Goal: Task Accomplishment & Management: Complete application form

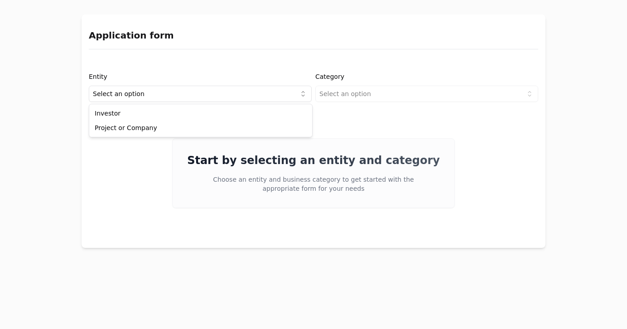
click at [207, 89] on html "Application form Entity Select an option Category Select an option Start by sel…" at bounding box center [313, 164] width 627 height 329
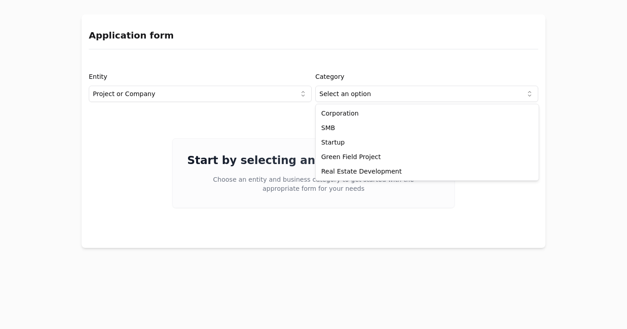
click at [396, 97] on html "Application form Entity Project or Company Category Select an option Start by s…" at bounding box center [313, 164] width 627 height 329
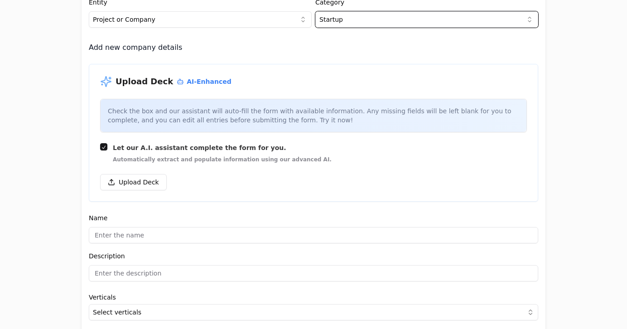
scroll to position [89, 0]
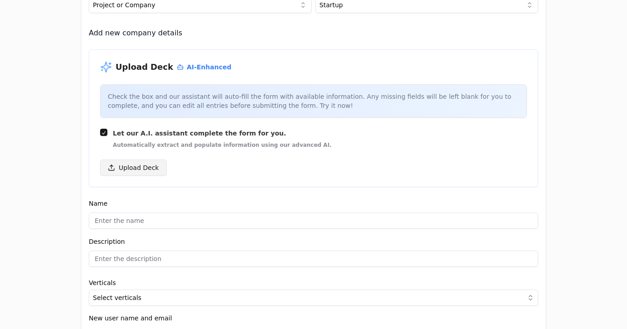
click at [130, 166] on button "Upload Deck" at bounding box center [133, 168] width 67 height 16
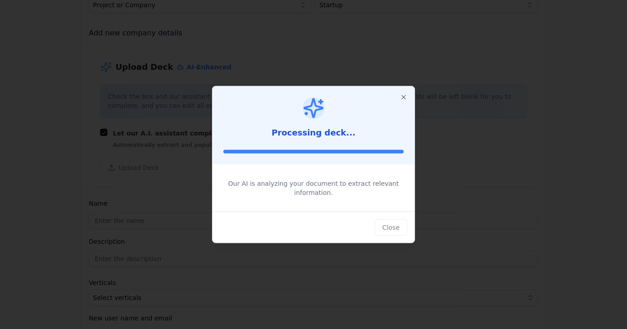
type input "Nunatak Biotech"
type input "The extreme bioinput powerhouse born in [DEMOGRAPHIC_DATA]."
type textarea "Nunatak Biotech tackles soil degradation by developing microbial solutions desi…"
type input "$15,000,000,000"
type input "$3,780,000,000"
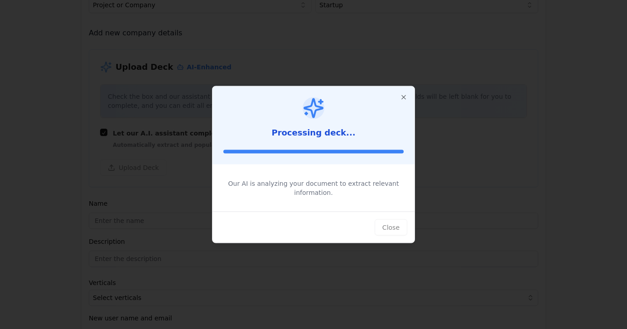
type input "$120,000,000"
type textarea "Nunatak Biotech designs and develops microbial solutions and biofertilizers tha…"
type textarea "By using biotechnology, bioinformatics, and microbial prospecting, Nunatak buil…"
type textarea "Revenue is generated through the supply of final products and technology licens…"
type textarea "The target users are fertilizer, crop protection, biological, seed companies, a…"
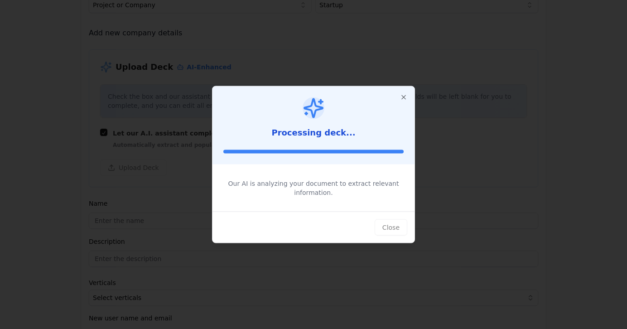
type textarea "Increasing soil degradation and tighter chemical regulations create demand for …"
type textarea "The $15 billion biologicals market represents a fast-growing opportunity due to…"
type textarea "Nunatak Biotech seeks $2 million in funding to support the commercial launch of…"
type input "[URL][DOMAIN_NAME]"
type input "$0"
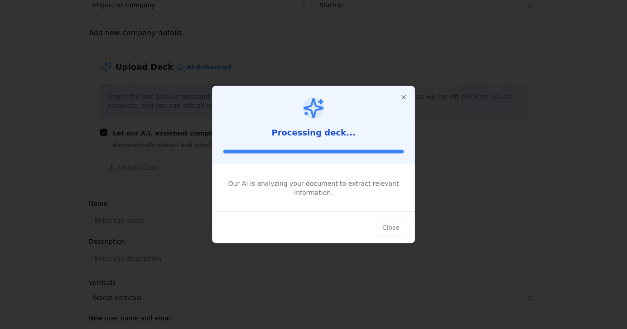
type textarea "The team includes [PERSON_NAME] (CEO, Business & International Relations), [PER…"
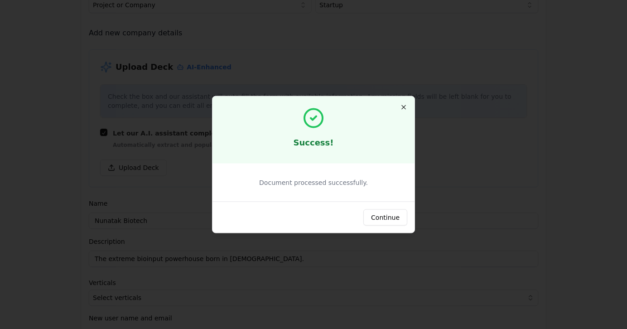
click at [401, 105] on icon "button" at bounding box center [403, 107] width 7 height 7
click at [384, 212] on button "Continue" at bounding box center [386, 217] width 44 height 16
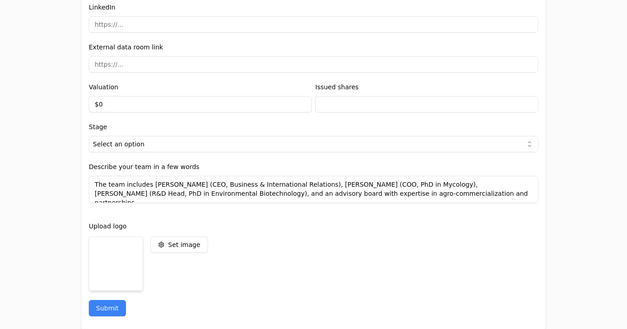
scroll to position [1154, 0]
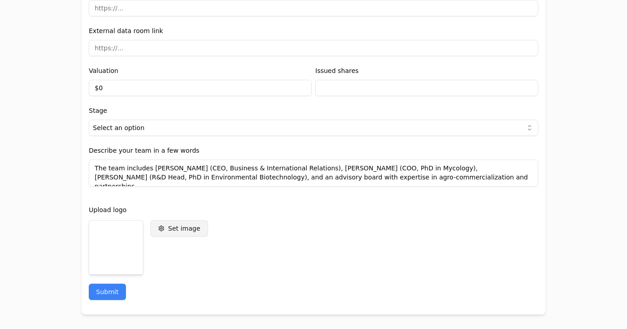
click at [192, 234] on button "Set image" at bounding box center [180, 228] width 58 height 16
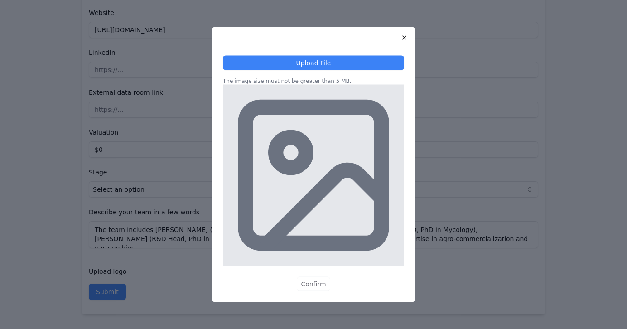
scroll to position [1093, 0]
click at [314, 203] on icon at bounding box center [324, 206] width 113 height 73
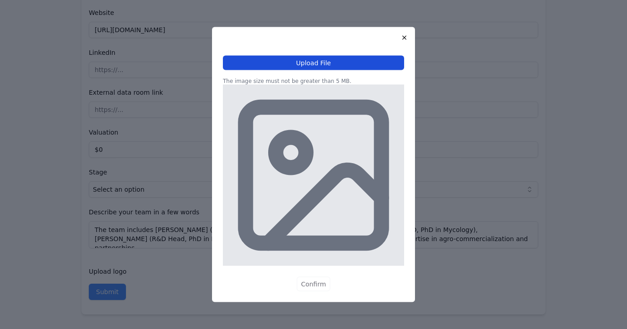
click at [317, 65] on button "Upload File" at bounding box center [313, 63] width 181 height 15
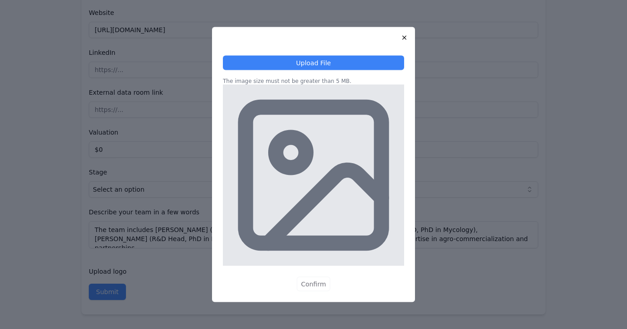
click at [506, 183] on div "Upload File The image size must not be greater than 5 MB. Confirm" at bounding box center [313, 164] width 627 height 329
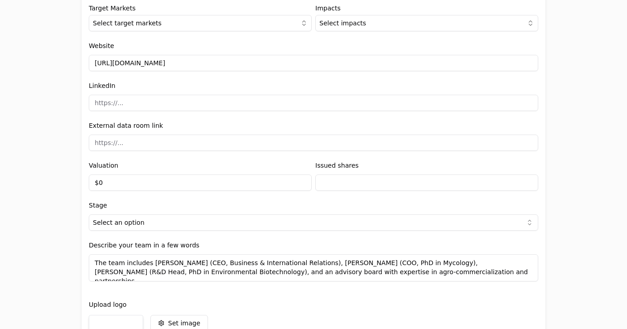
scroll to position [1060, 0]
